Goal: Task Accomplishment & Management: Complete application form

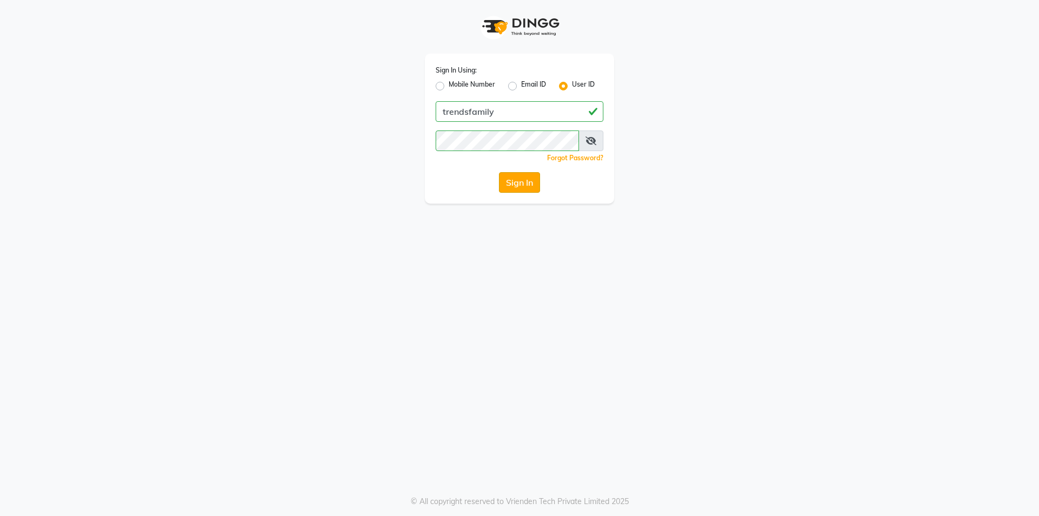
click at [527, 185] on button "Sign In" at bounding box center [519, 182] width 41 height 21
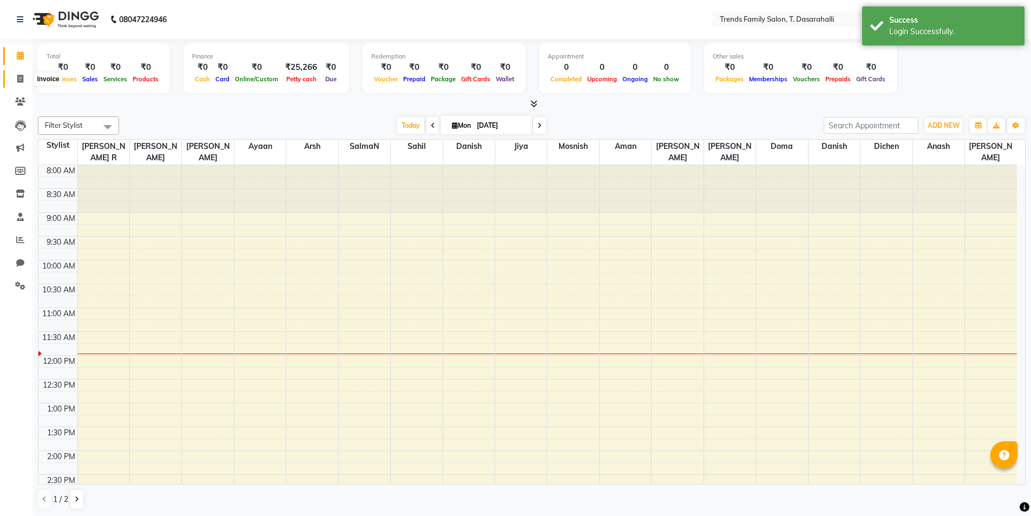
click at [25, 77] on span at bounding box center [20, 79] width 19 height 12
select select "service"
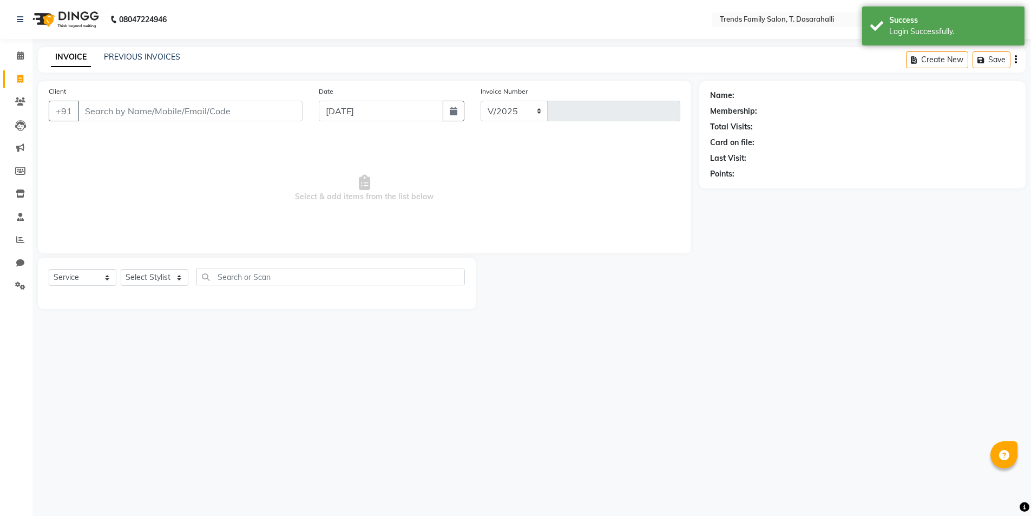
select select "8481"
type input "0086"
click at [147, 116] on input "Client" at bounding box center [191, 111] width 227 height 21
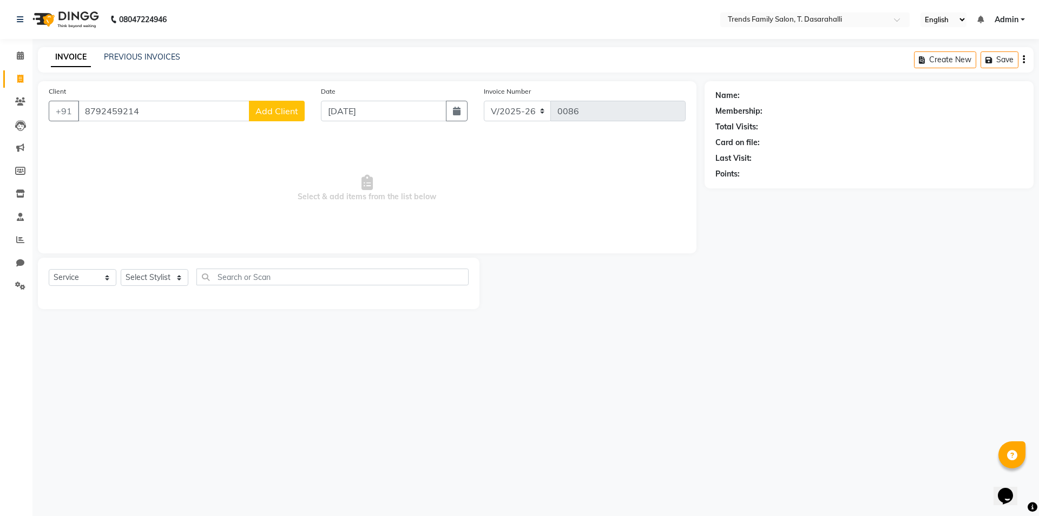
type input "8792459214"
click at [279, 114] on span "Add Client" at bounding box center [276, 111] width 43 height 11
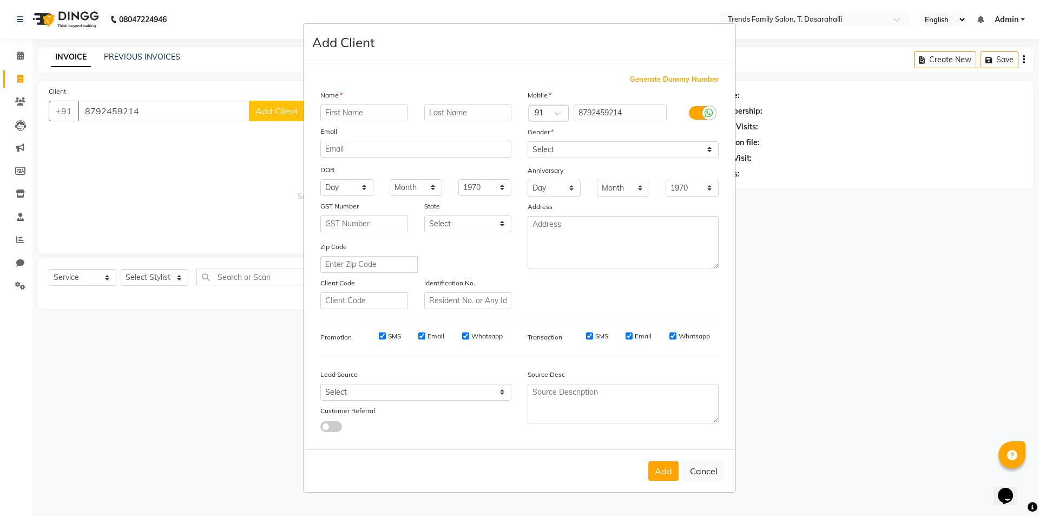
click at [347, 121] on div "Name Email DOB Day 01 02 03 04 05 06 07 08 09 10 11 12 13 14 15 16 17 18 19 20 …" at bounding box center [415, 199] width 207 height 220
click at [358, 117] on input "text" at bounding box center [364, 112] width 88 height 17
type input "[PERSON_NAME]"
drag, startPoint x: 597, startPoint y: 145, endPoint x: 596, endPoint y: 155, distance: 10.3
click at [597, 145] on select "Select [DEMOGRAPHIC_DATA] [DEMOGRAPHIC_DATA] Other Prefer Not To Say" at bounding box center [623, 149] width 191 height 17
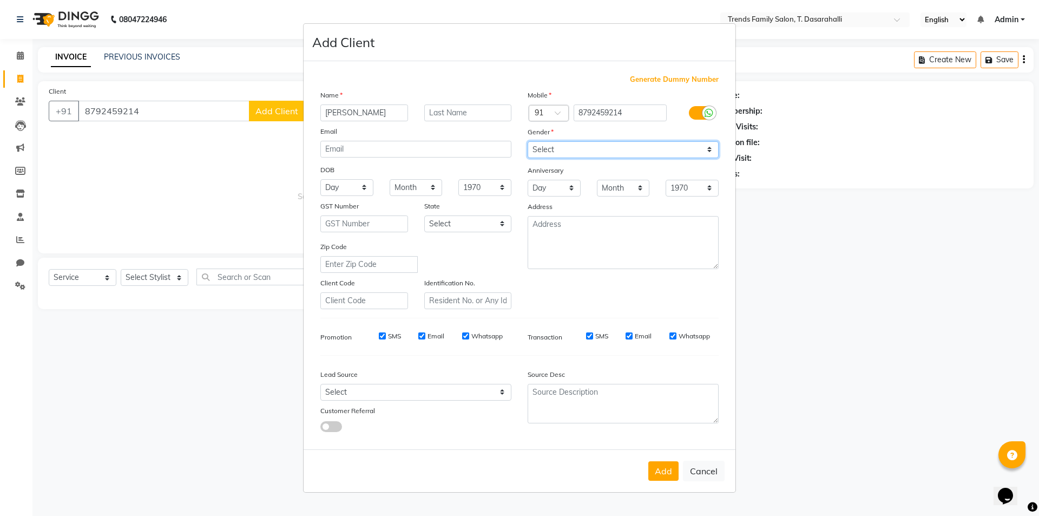
select select "[DEMOGRAPHIC_DATA]"
click at [528, 141] on select "Select [DEMOGRAPHIC_DATA] [DEMOGRAPHIC_DATA] Other Prefer Not To Say" at bounding box center [623, 149] width 191 height 17
click at [676, 471] on button "Add" at bounding box center [663, 470] width 30 height 19
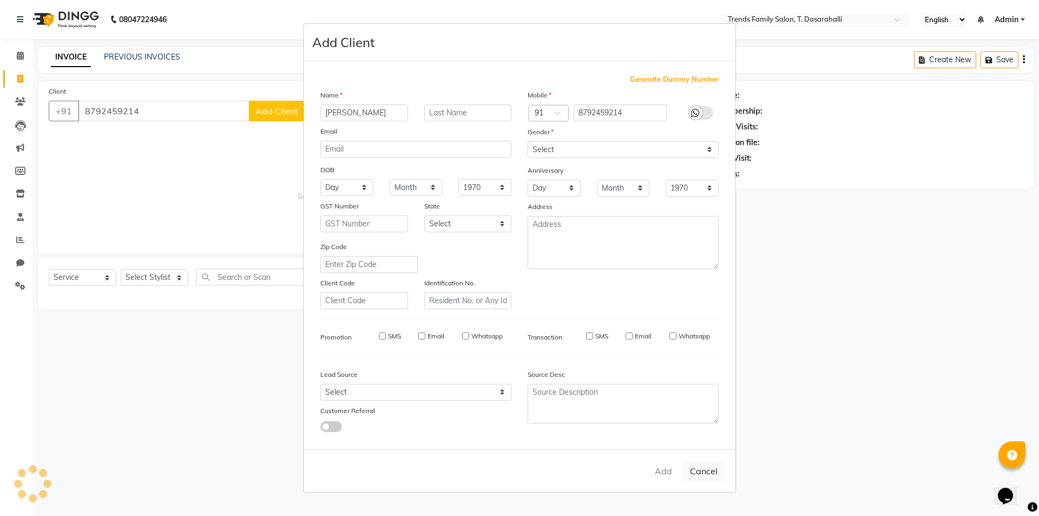
select select
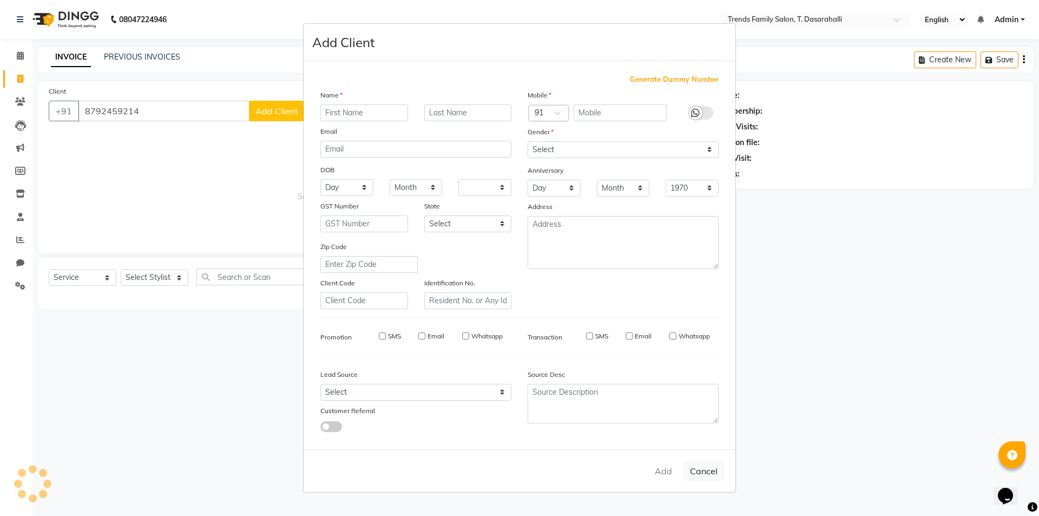
select select
checkbox input "false"
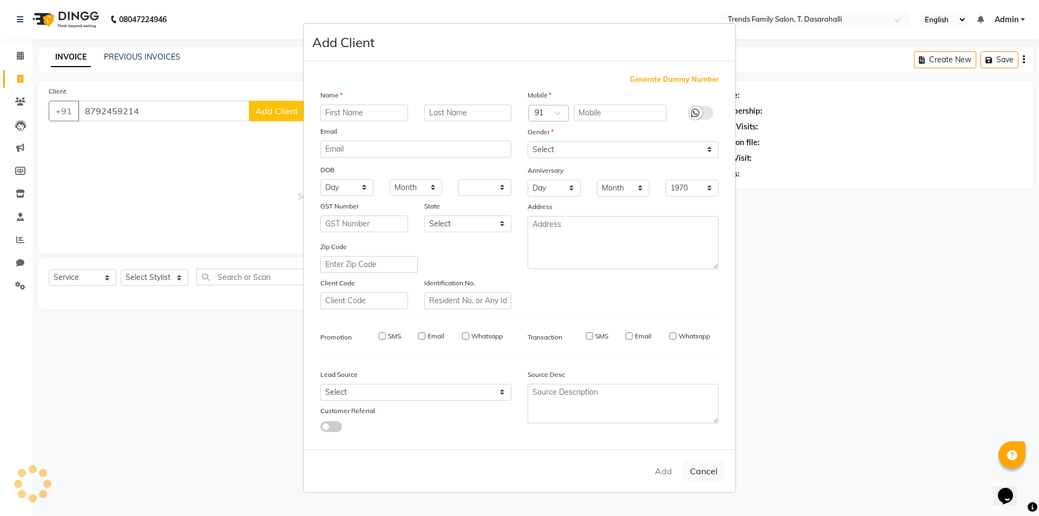
checkbox input "false"
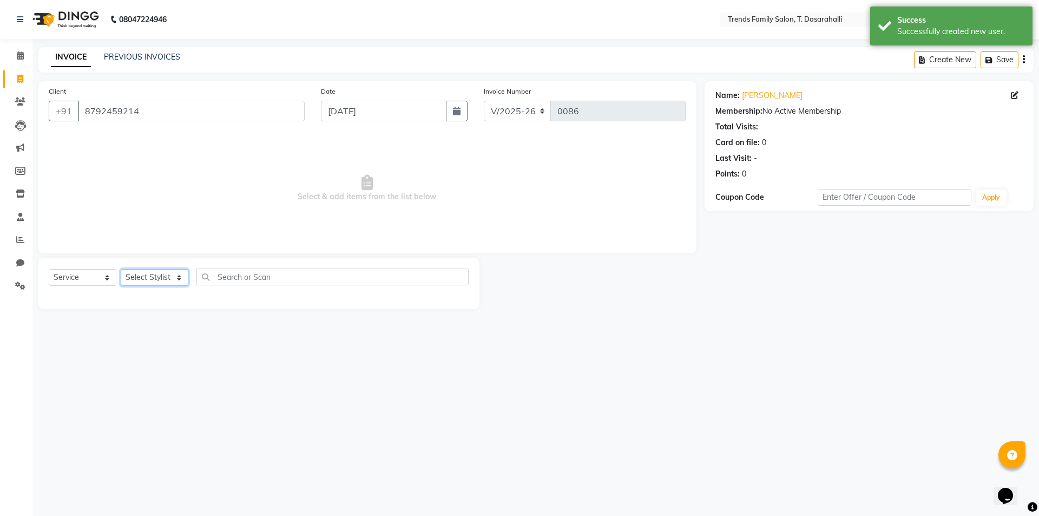
click at [149, 283] on select "Select Stylist [PERSON_NAME] [PERSON_NAME] Ayaan [PERSON_NAME] Danish Danish [P…" at bounding box center [155, 277] width 68 height 17
select select "89888"
click at [121, 269] on select "Select Stylist [PERSON_NAME] [PERSON_NAME] Ayaan [PERSON_NAME] Danish Danish [P…" at bounding box center [155, 277] width 68 height 17
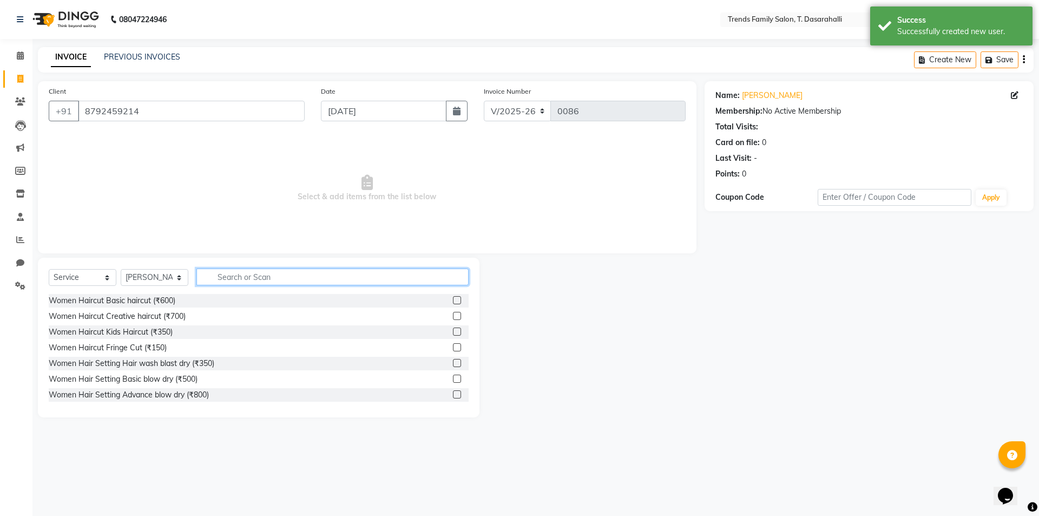
click at [289, 281] on input "text" at bounding box center [332, 276] width 272 height 17
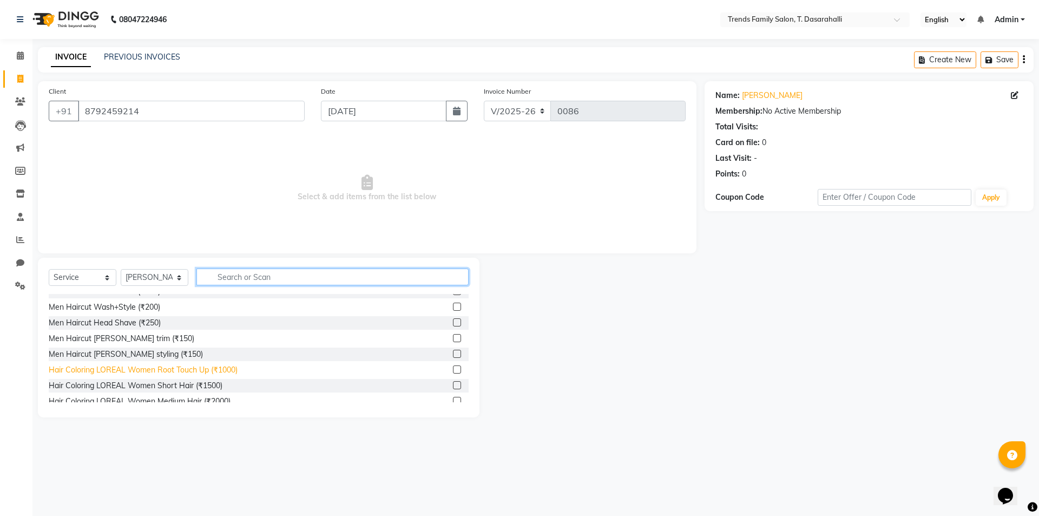
scroll to position [108, 0]
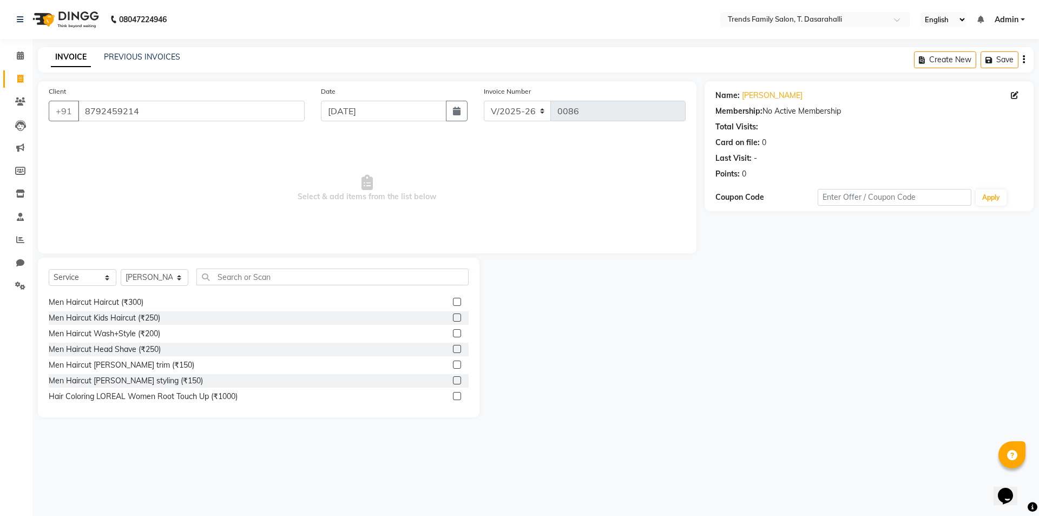
click at [453, 365] on label at bounding box center [457, 364] width 8 height 8
click at [453, 365] on input "checkbox" at bounding box center [456, 365] width 7 height 7
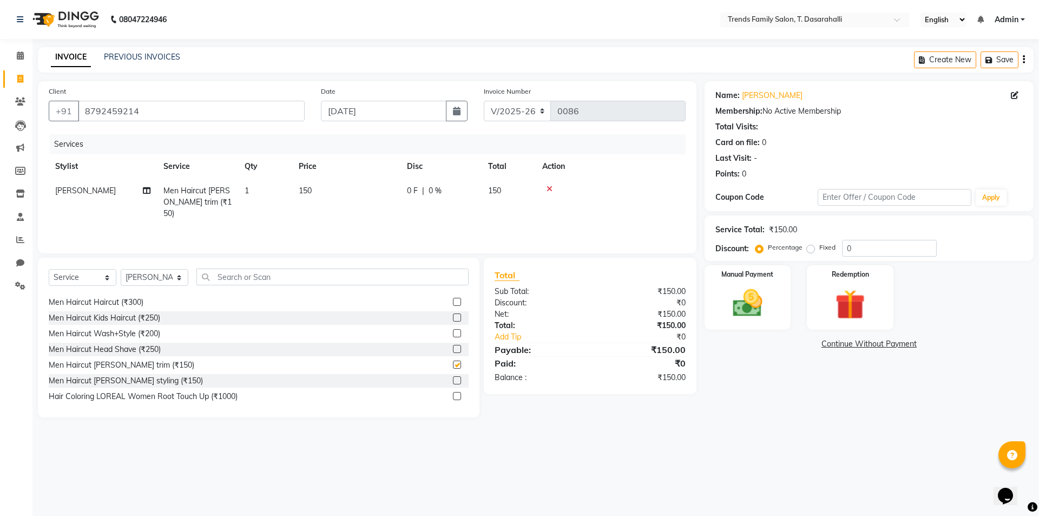
checkbox input "false"
click at [327, 196] on td "150" at bounding box center [346, 202] width 108 height 47
select select "89888"
click at [339, 192] on td "1" at bounding box center [316, 207] width 54 height 57
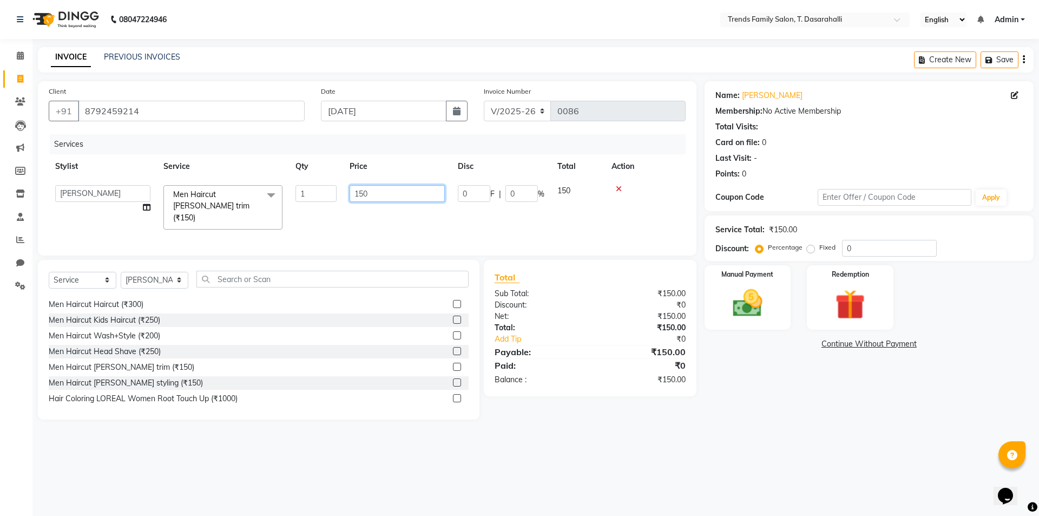
drag, startPoint x: 387, startPoint y: 195, endPoint x: 35, endPoint y: 130, distance: 358.2
click at [98, 148] on div "Services Stylist Service Qty Price Disc Total Action [PERSON_NAME] [PERSON_NAME…" at bounding box center [367, 189] width 637 height 110
type input "450"
click at [708, 428] on main "INVOICE PREVIOUS INVOICES Create New Save Client [PHONE_NUMBER] Date [DATE] Inv…" at bounding box center [535, 241] width 1007 height 389
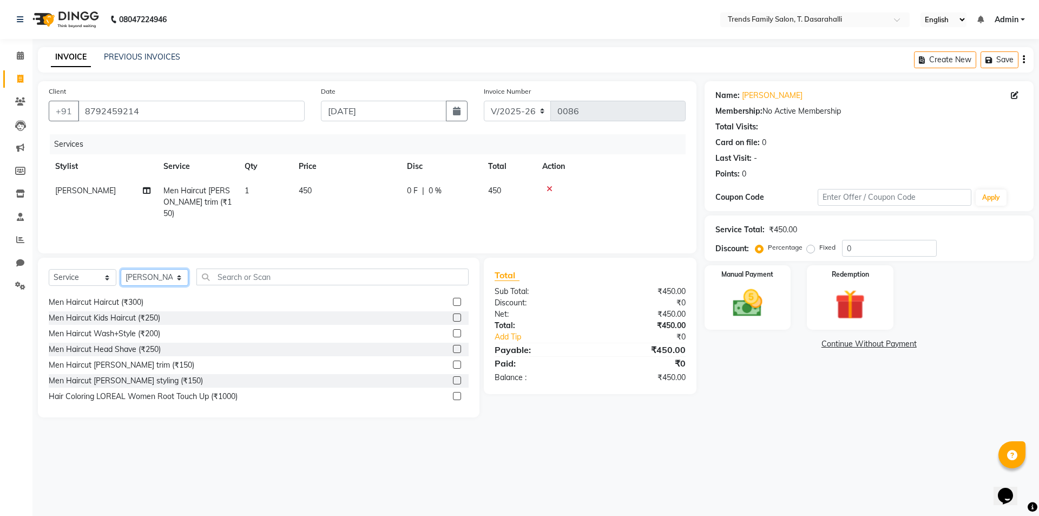
click at [146, 281] on select "Select Stylist [PERSON_NAME] [PERSON_NAME] Ayaan [PERSON_NAME] Danish Danish [P…" at bounding box center [155, 277] width 68 height 17
select select "84567"
click at [121, 269] on select "Select Stylist [PERSON_NAME] [PERSON_NAME] Ayaan [PERSON_NAME] Danish Danish [P…" at bounding box center [155, 277] width 68 height 17
click at [231, 278] on input "text" at bounding box center [332, 276] width 272 height 17
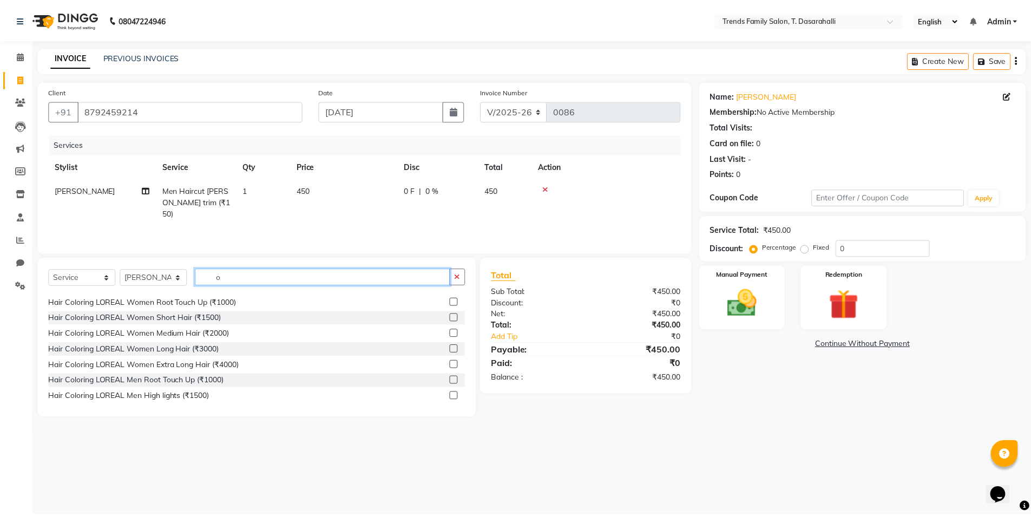
scroll to position [14, 0]
type input "oi"
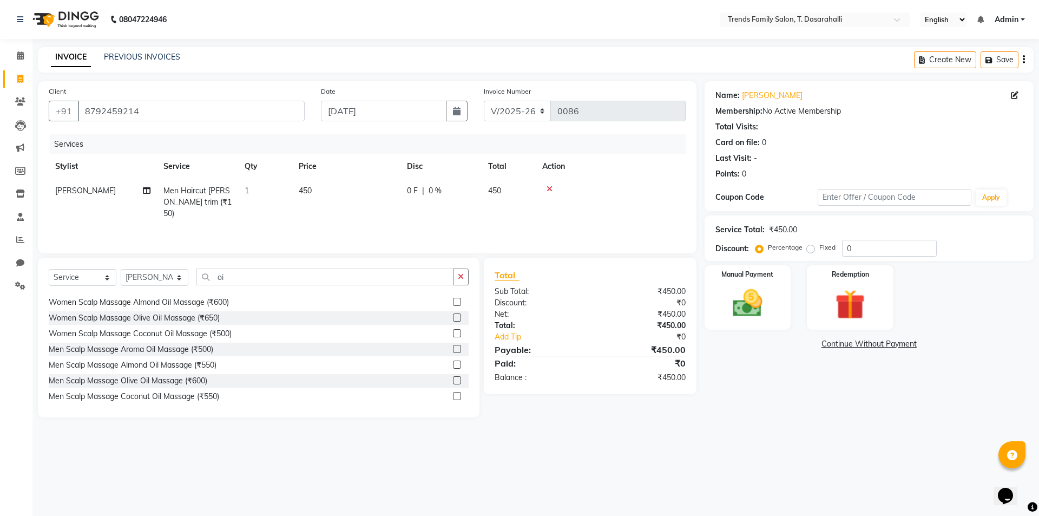
click at [453, 348] on label at bounding box center [457, 349] width 8 height 8
click at [453, 348] on input "checkbox" at bounding box center [456, 349] width 7 height 7
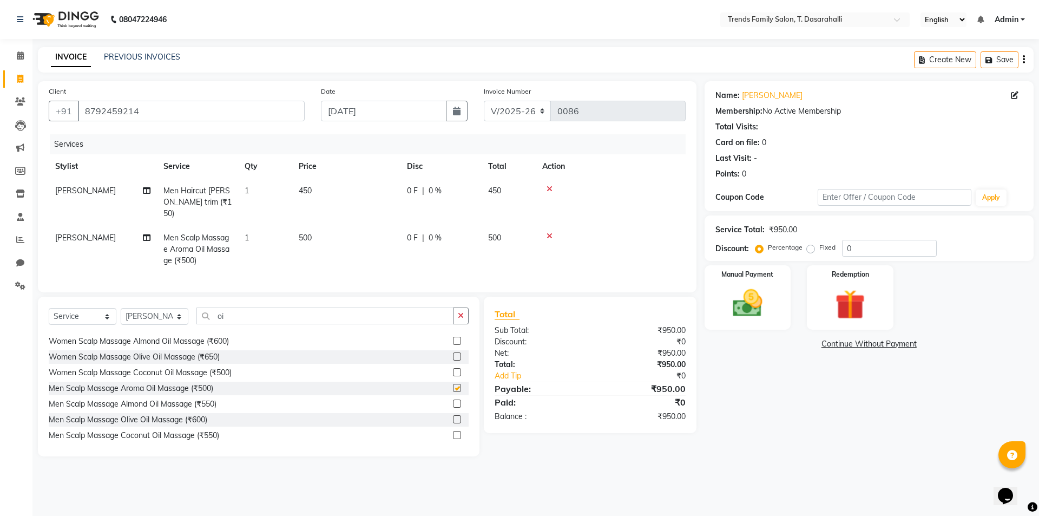
checkbox input "false"
click at [301, 234] on td "500" at bounding box center [346, 249] width 108 height 47
select select "84567"
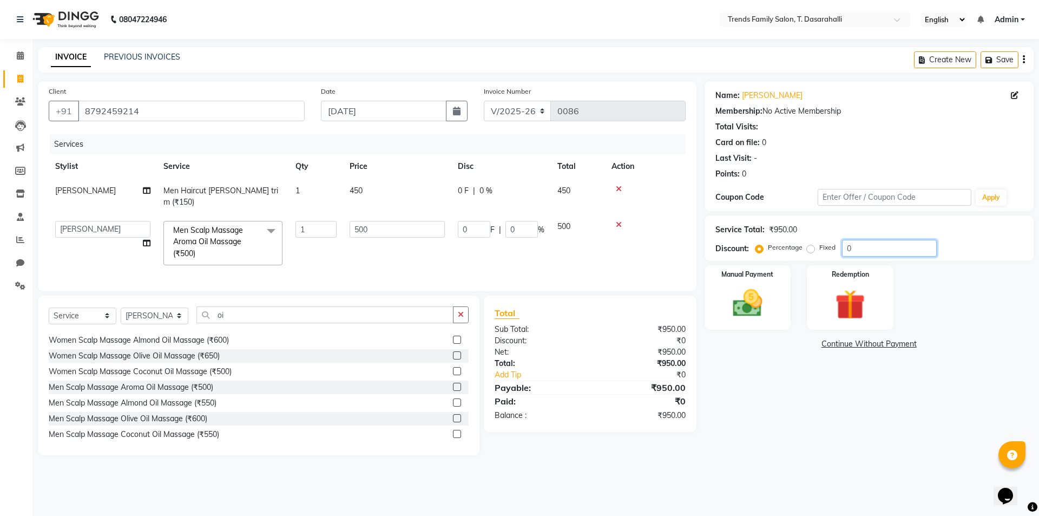
drag, startPoint x: 891, startPoint y: 248, endPoint x: 756, endPoint y: 214, distance: 139.4
click at [825, 239] on div "Service Total: ₹950.00 Discount: Percentage Fixed 0" at bounding box center [868, 238] width 307 height 37
type input "3"
type input "15"
type input "3"
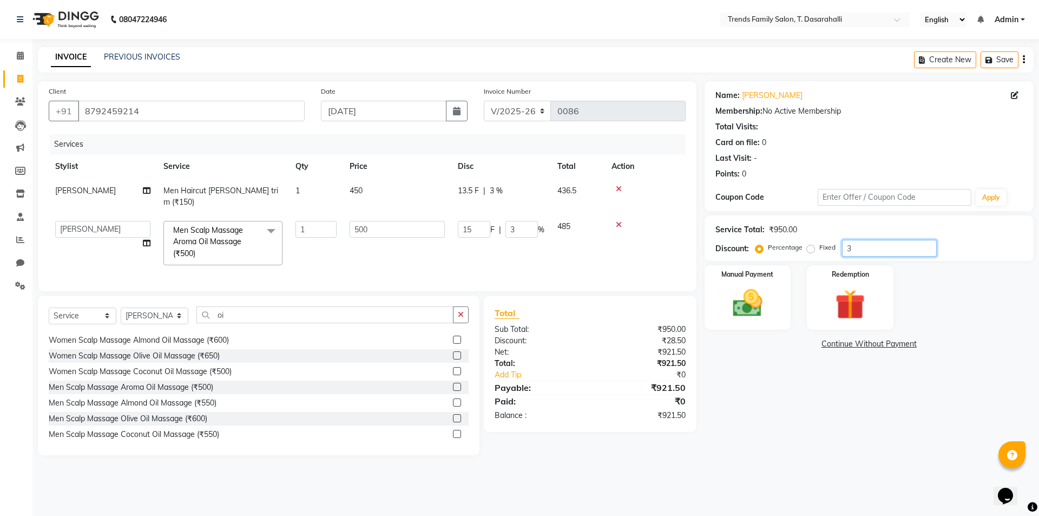
type input "30"
type input "150"
type input "30"
click at [748, 324] on div "Manual Payment" at bounding box center [747, 297] width 90 height 67
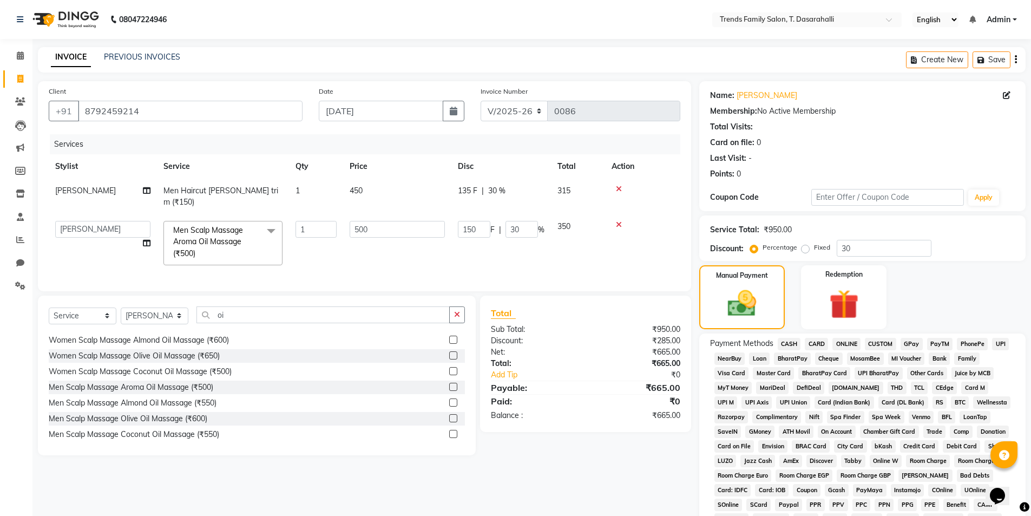
click at [851, 346] on span "ONLINE" at bounding box center [846, 344] width 28 height 12
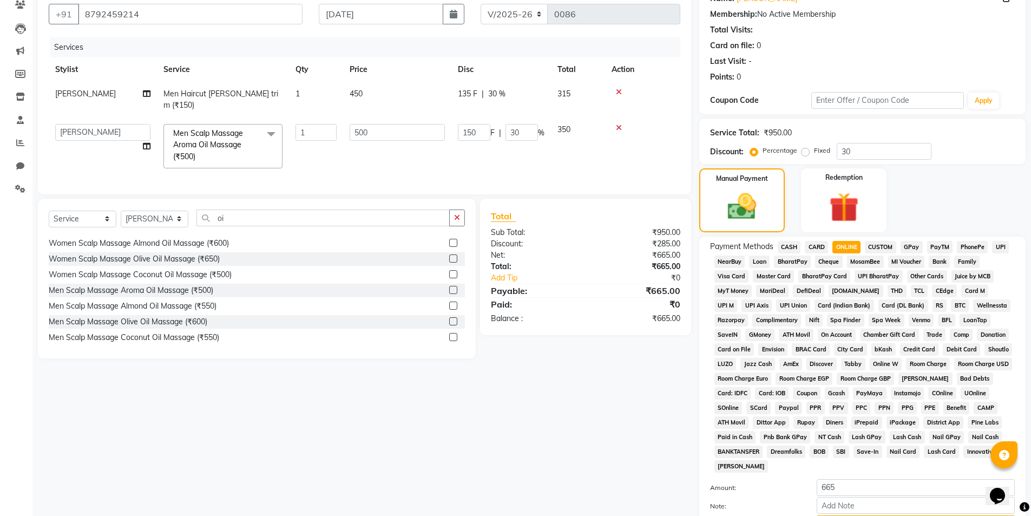
scroll to position [197, 0]
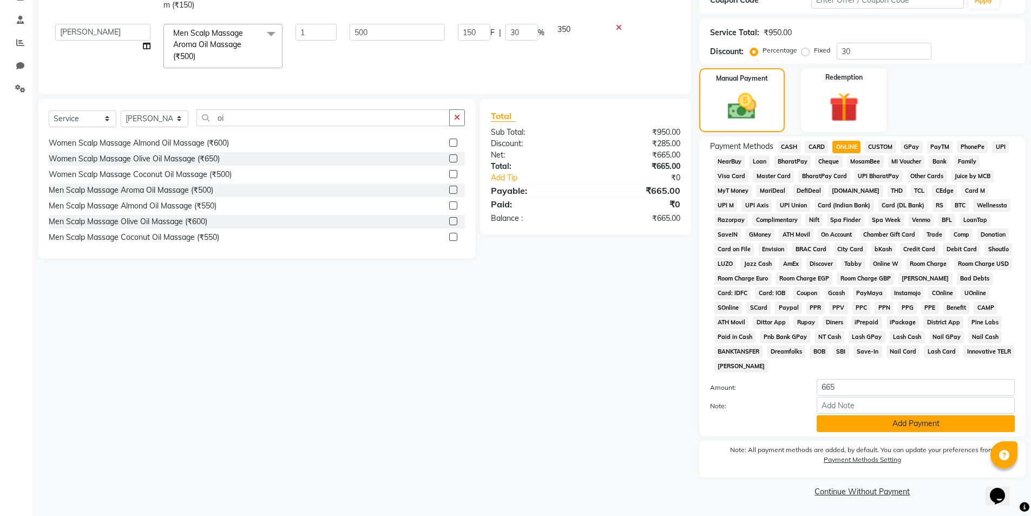
click at [862, 429] on button "Add Payment" at bounding box center [916, 423] width 198 height 17
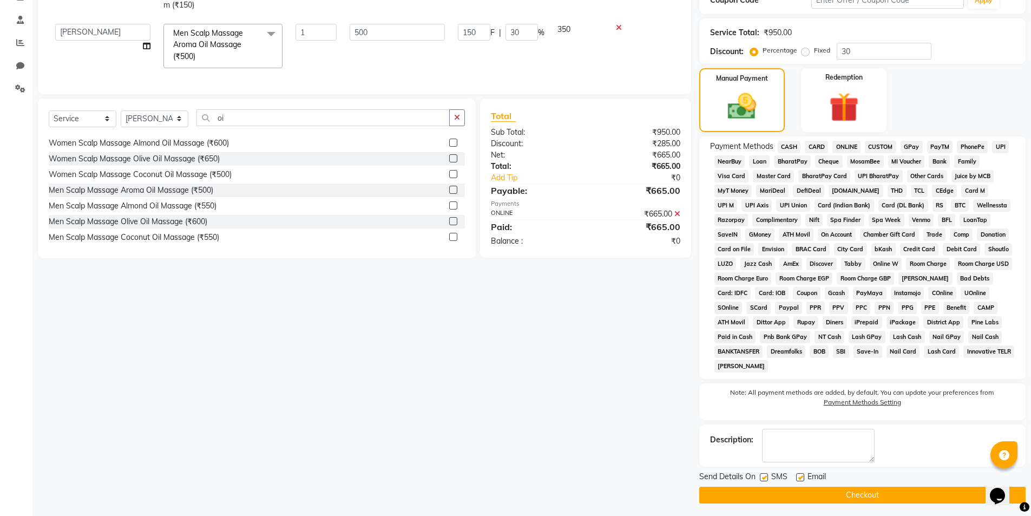
click at [796, 493] on button "Checkout" at bounding box center [862, 495] width 326 height 17
